Goal: Task Accomplishment & Management: Manage account settings

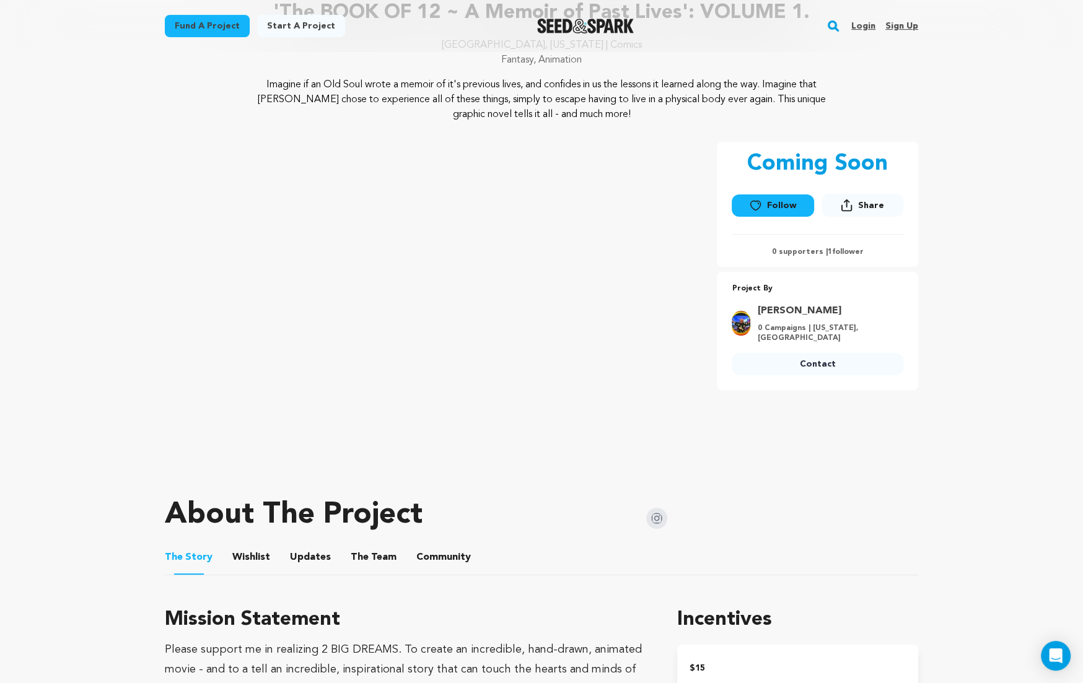
scroll to position [130, 0]
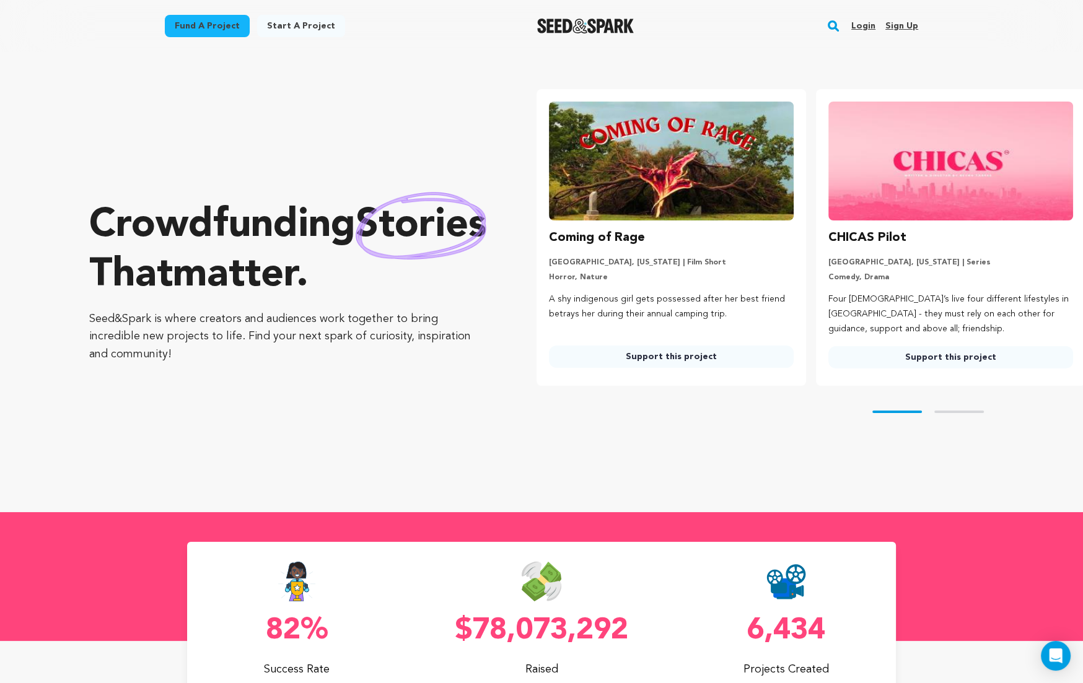
click at [867, 25] on link "Login" at bounding box center [863, 26] width 24 height 20
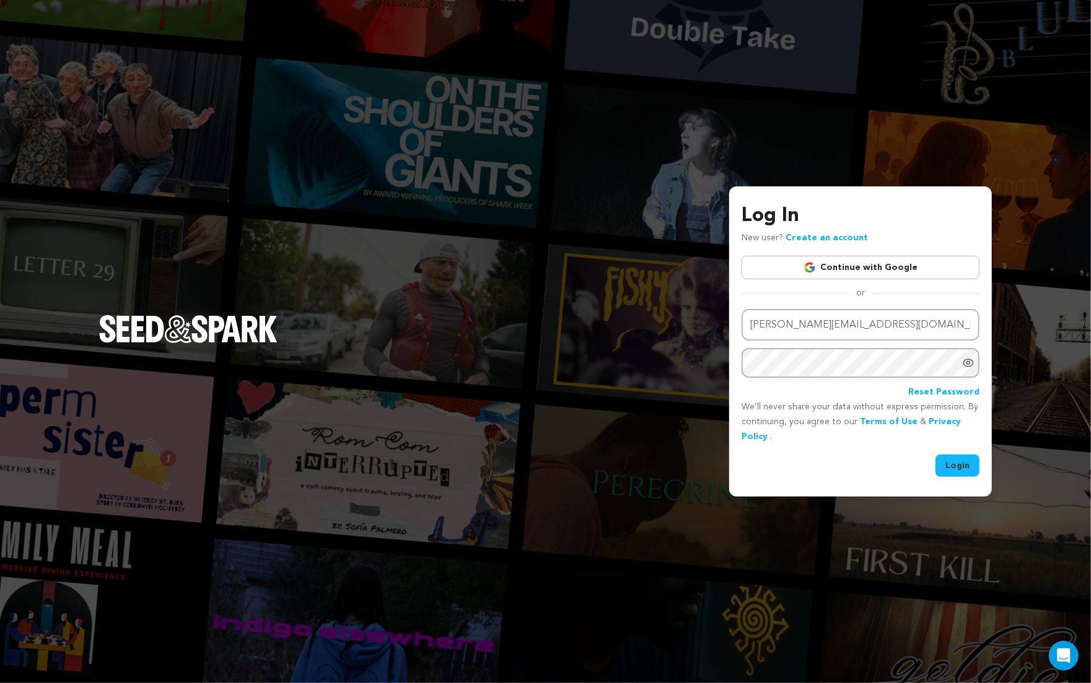
click at [957, 469] on button "Login" at bounding box center [958, 466] width 44 height 22
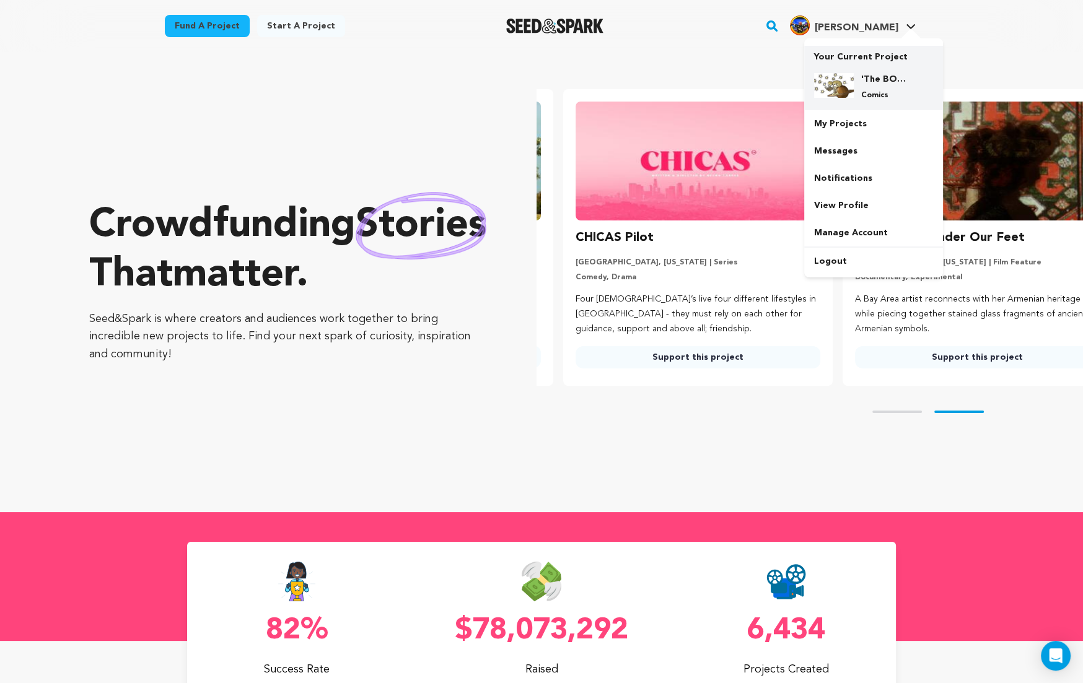
click at [864, 78] on h4 "'The BOOK OF 12 ~ A Memoir of Past Lives': VOLUME 1." at bounding box center [883, 79] width 45 height 12
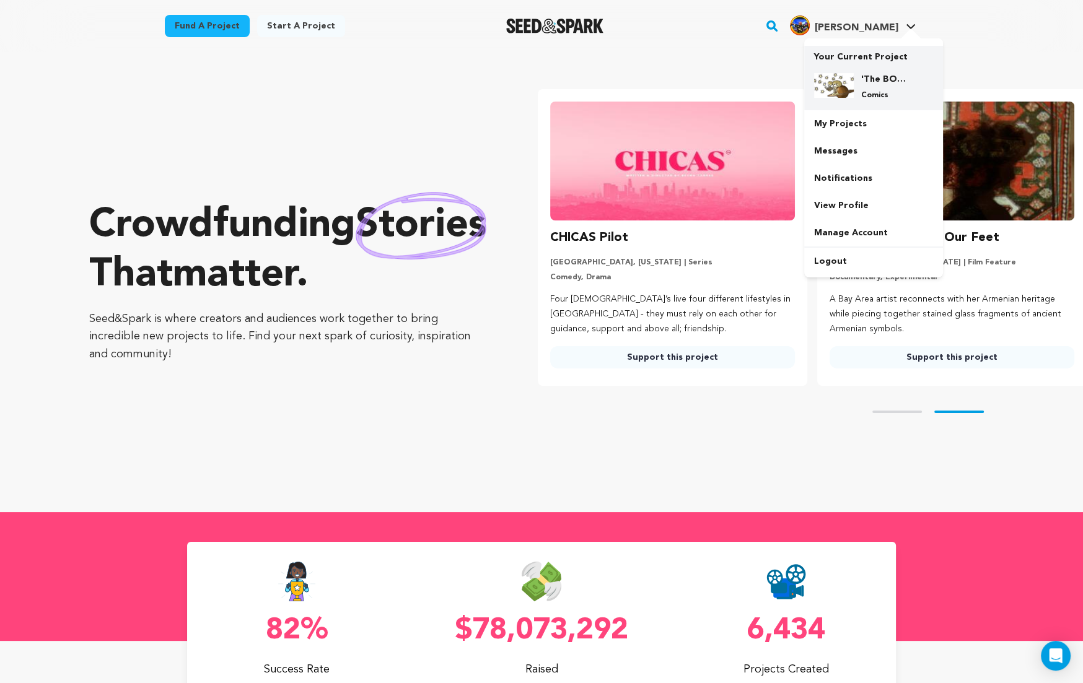
scroll to position [0, 279]
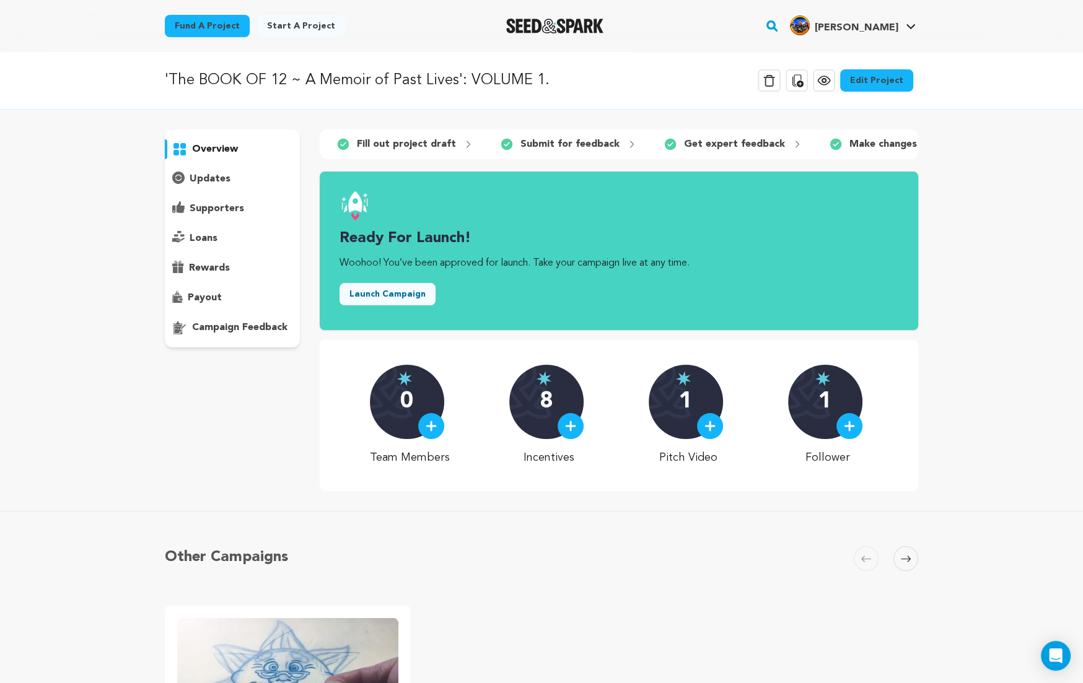
click at [891, 80] on link "Edit Project" at bounding box center [876, 80] width 73 height 22
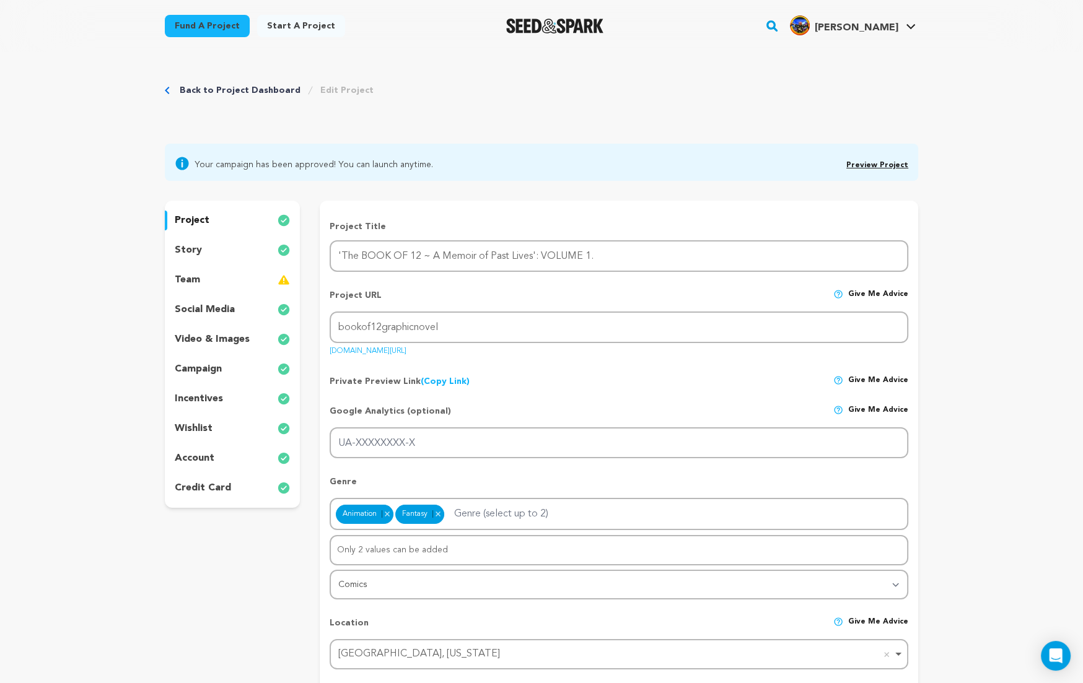
click at [194, 251] on p "story" at bounding box center [188, 250] width 27 height 15
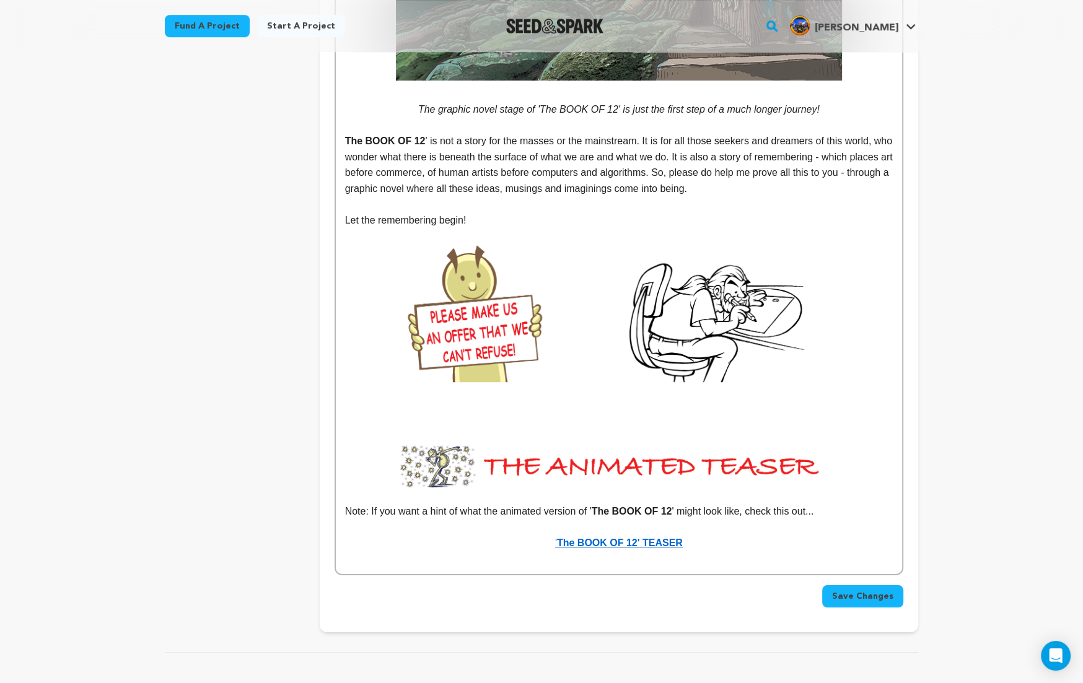
scroll to position [6330, 0]
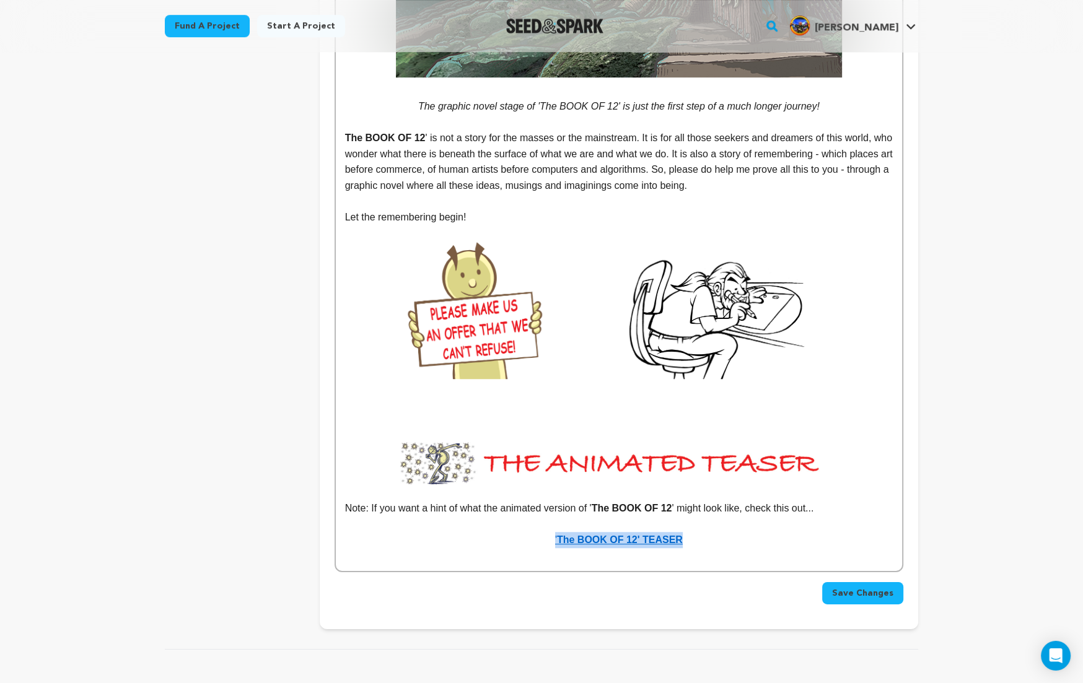
drag, startPoint x: 681, startPoint y: 511, endPoint x: 556, endPoint y: 512, distance: 125.2
click at [556, 535] on link "' The BOOK OF 12' TEASER" at bounding box center [619, 540] width 128 height 11
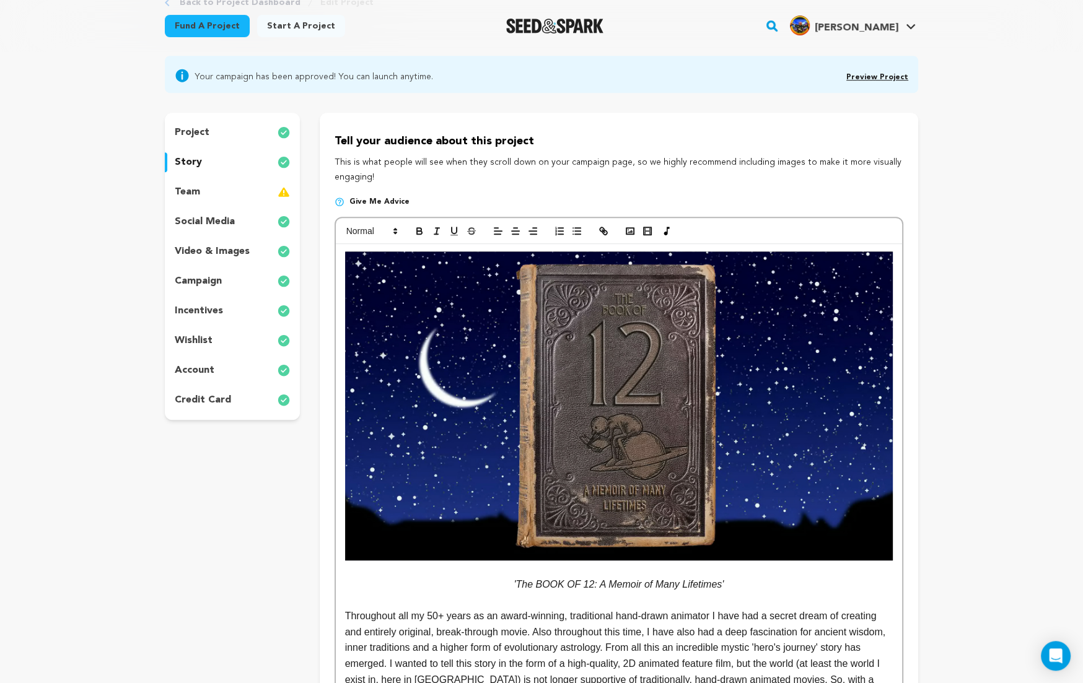
scroll to position [0, 0]
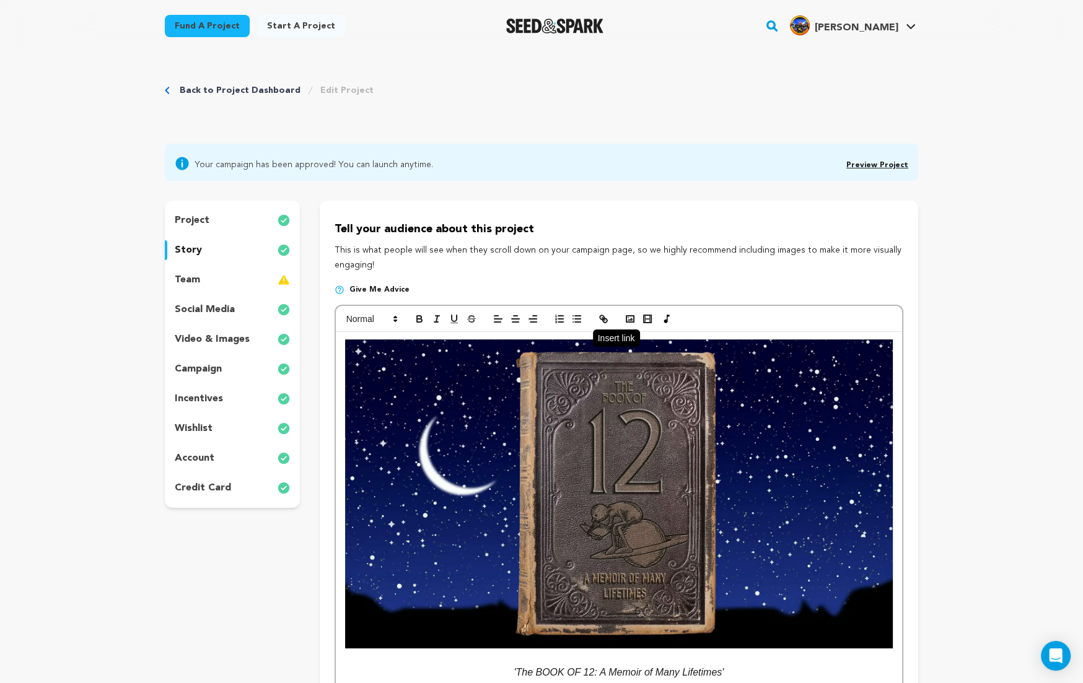
click at [604, 318] on icon "button" at bounding box center [605, 320] width 4 height 4
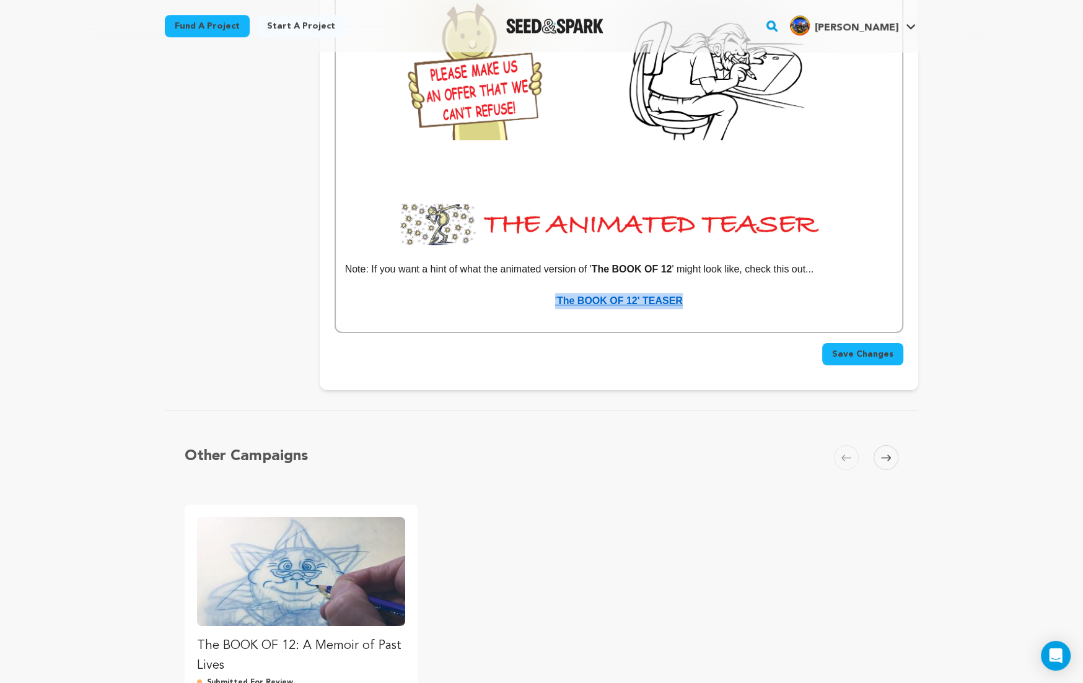
scroll to position [6557, 0]
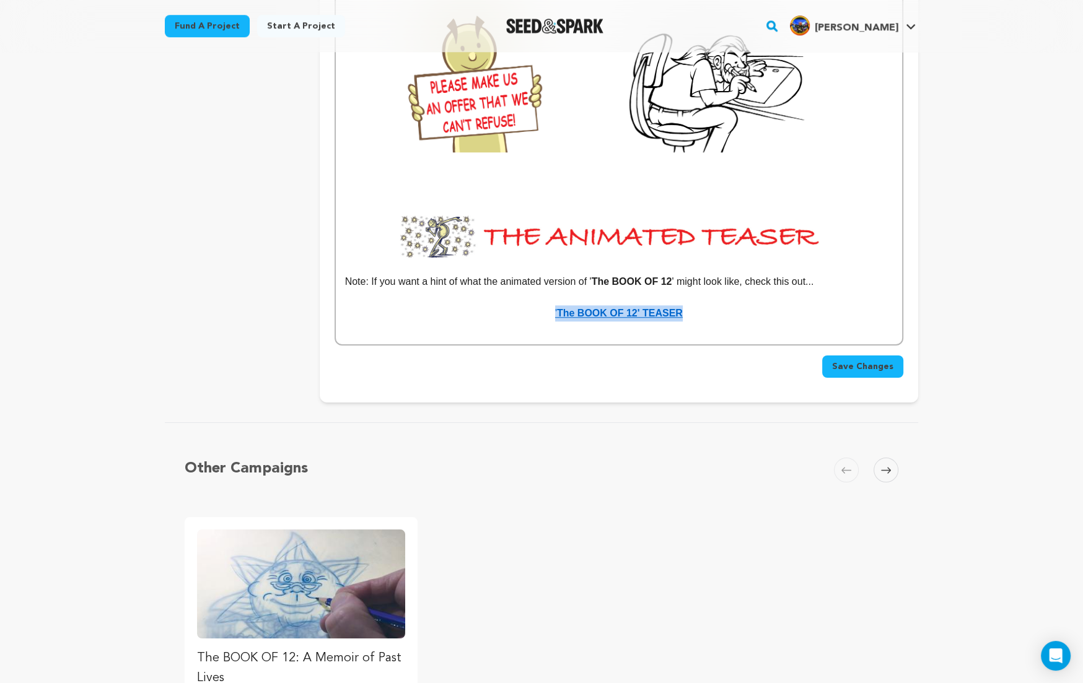
click at [864, 361] on span "Save Changes" at bounding box center [862, 367] width 61 height 12
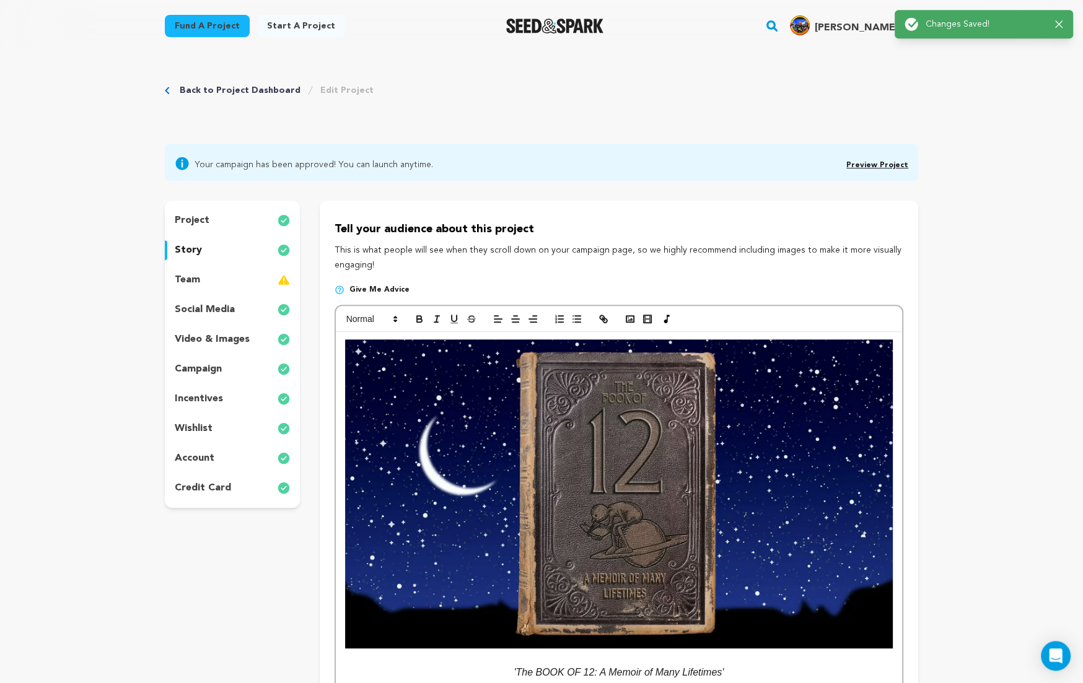
scroll to position [0, 0]
click at [899, 163] on link "Preview Project" at bounding box center [877, 165] width 62 height 7
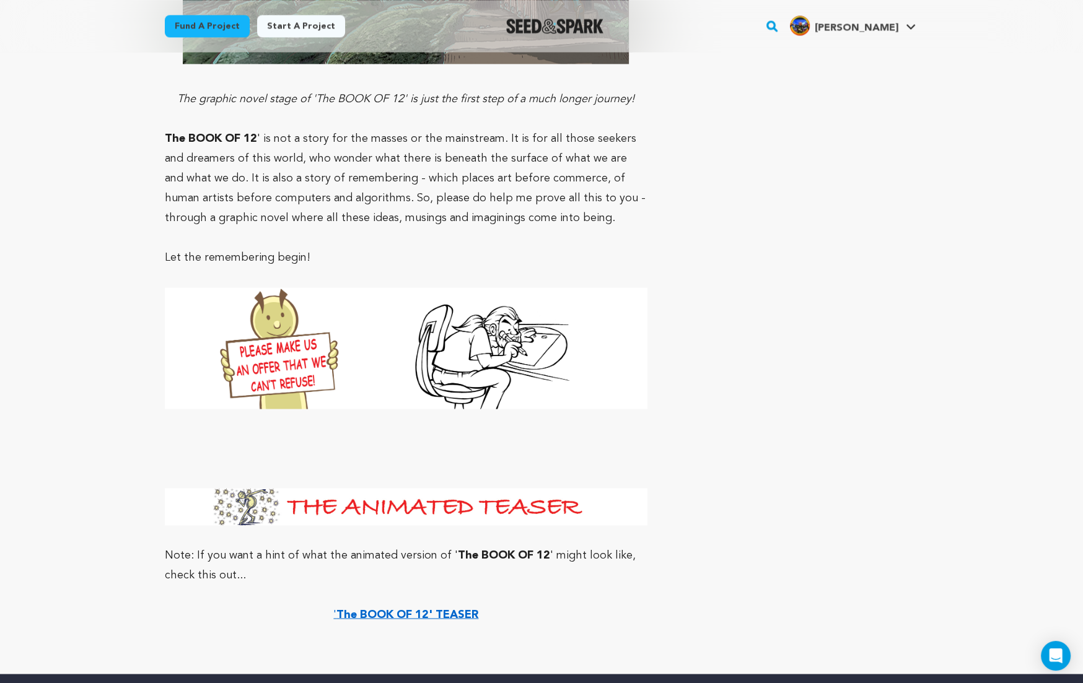
scroll to position [7808, 0]
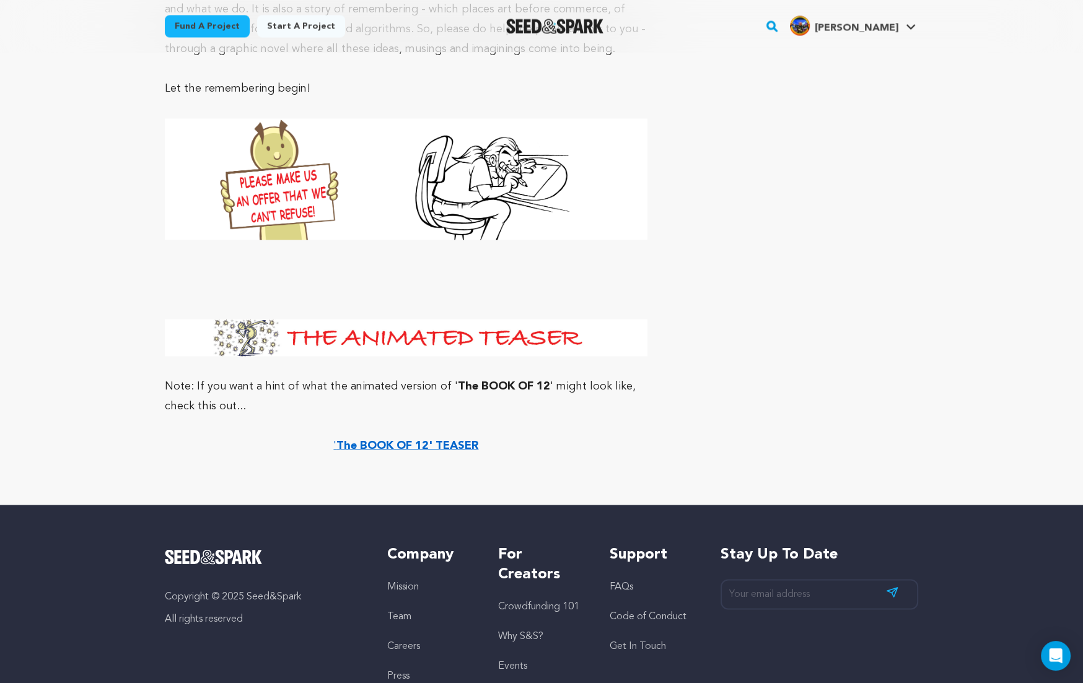
click at [399, 440] on strong "The BOOK OF 12' TEASER" at bounding box center [407, 445] width 142 height 11
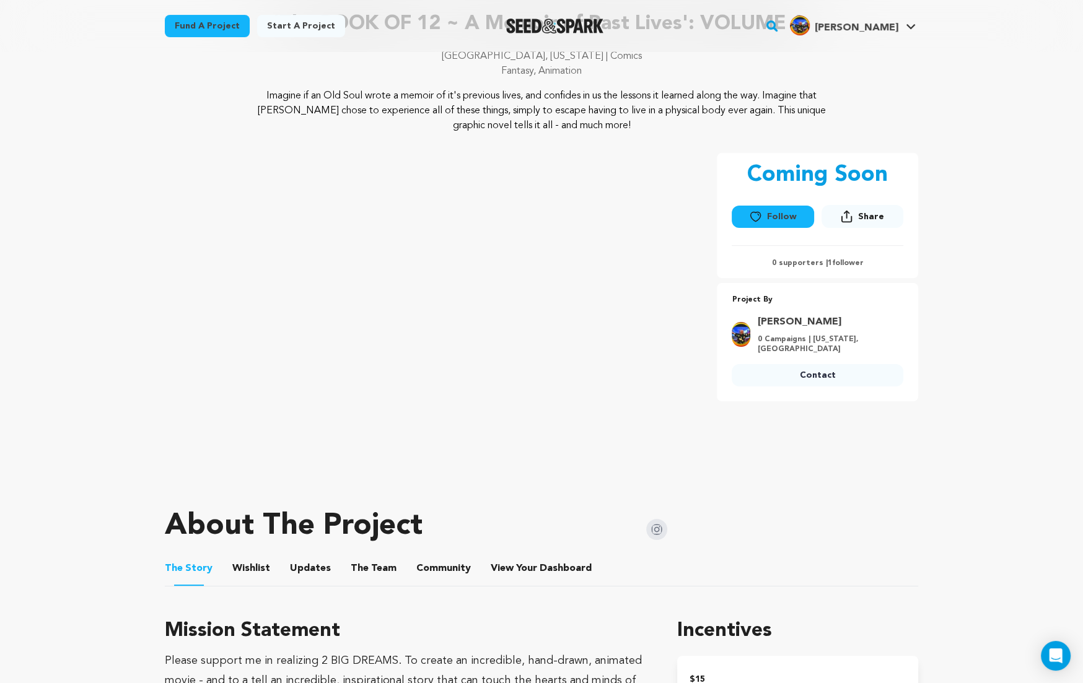
scroll to position [0, 0]
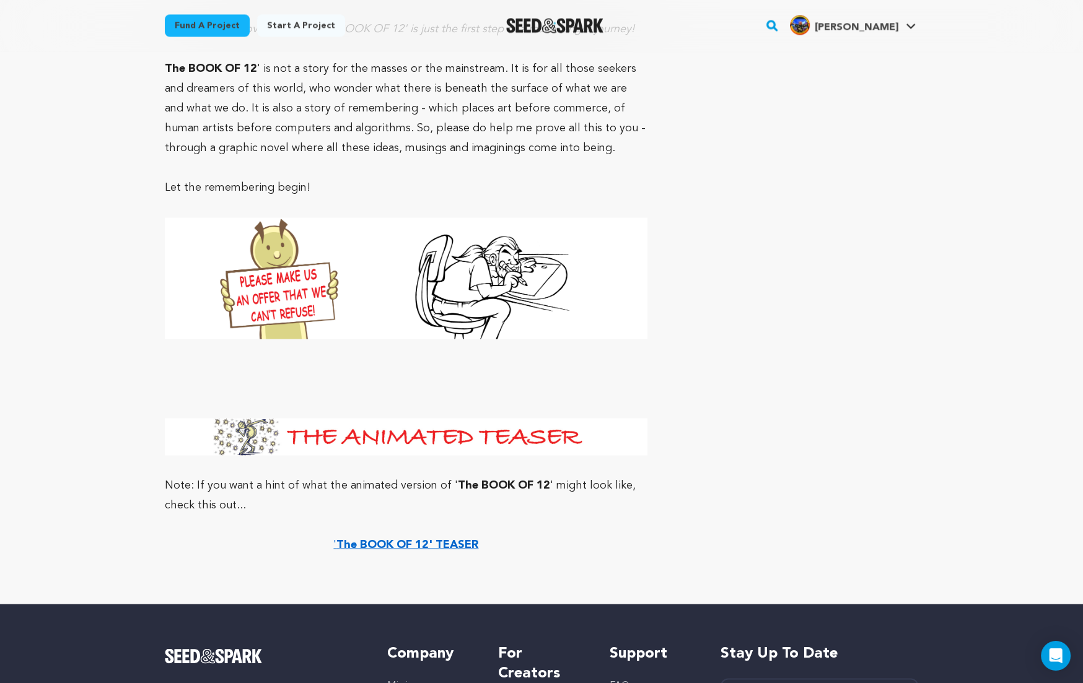
scroll to position [7718, 0]
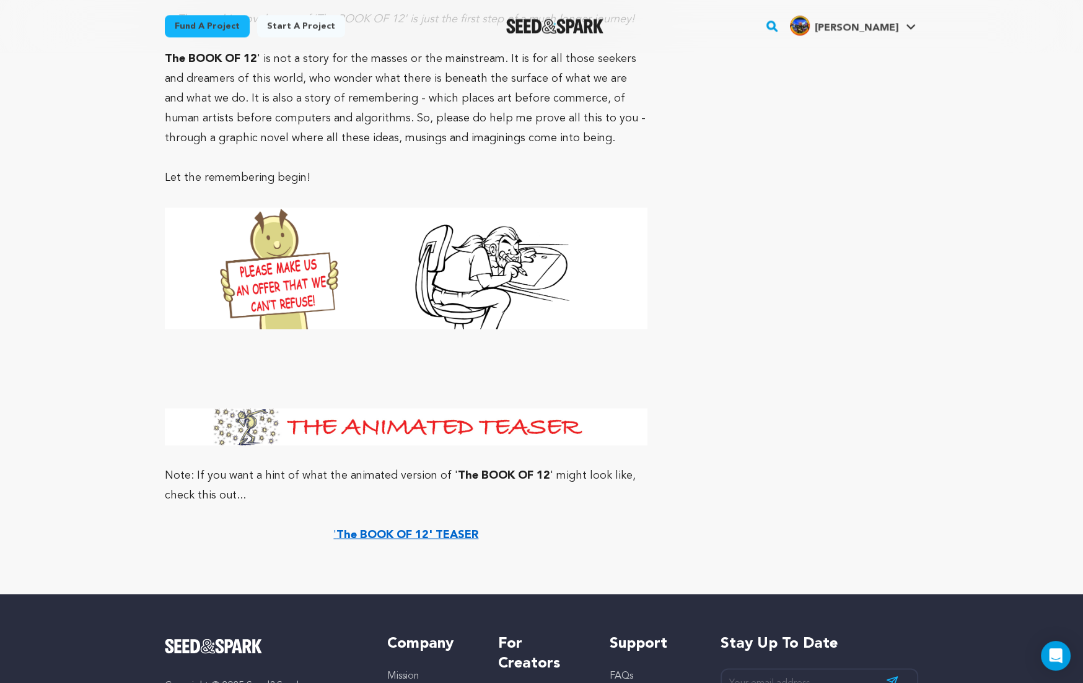
click at [449, 529] on strong "The BOOK OF 12' TEASER" at bounding box center [407, 534] width 142 height 11
